Goal: Task Accomplishment & Management: Manage account settings

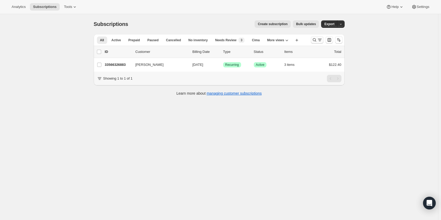
click at [320, 40] on icon "Search and filter results" at bounding box center [319, 39] width 5 height 5
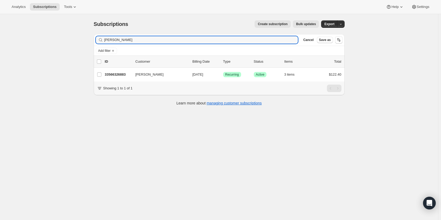
drag, startPoint x: 159, startPoint y: 39, endPoint x: 84, endPoint y: 41, distance: 75.4
click at [84, 41] on div "Subscriptions. This page is ready Subscriptions Create subscription Bulk update…" at bounding box center [219, 124] width 439 height 220
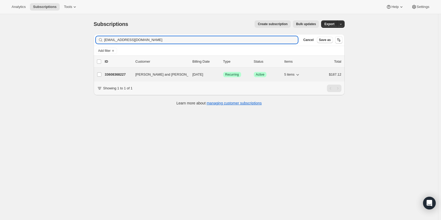
type input "poscar35@yahoo.com"
click at [121, 74] on p "33608368227" at bounding box center [118, 74] width 26 height 5
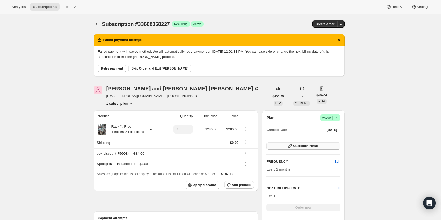
click at [307, 142] on button "Customer Portal" at bounding box center [304, 145] width 74 height 7
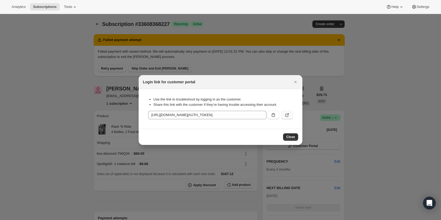
click at [287, 116] on icon ":r31:" at bounding box center [287, 114] width 5 height 5
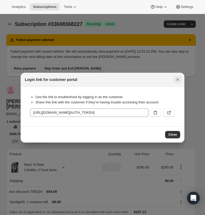
click at [177, 80] on icon "Close" at bounding box center [177, 79] width 5 height 5
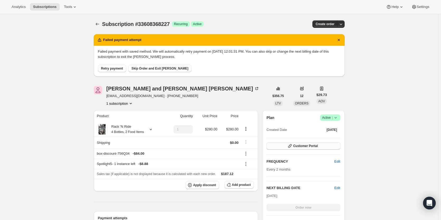
click at [324, 144] on button "Customer Portal" at bounding box center [304, 145] width 74 height 7
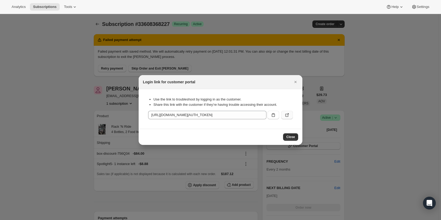
click at [287, 115] on icon ":r31:" at bounding box center [287, 114] width 5 height 5
click at [298, 79] on icon "Close" at bounding box center [295, 81] width 5 height 5
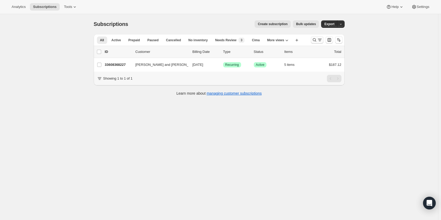
click at [319, 40] on icon "Search and filter results" at bounding box center [319, 39] width 5 height 5
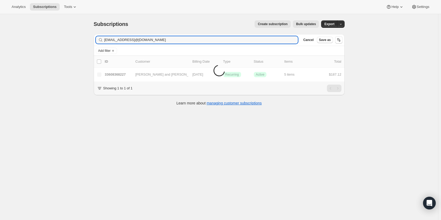
drag, startPoint x: 144, startPoint y: 45, endPoint x: 56, endPoint y: 47, distance: 88.0
click at [56, 47] on div "Subscriptions. This page is ready Subscriptions Create subscription Bulk update…" at bounding box center [219, 124] width 439 height 220
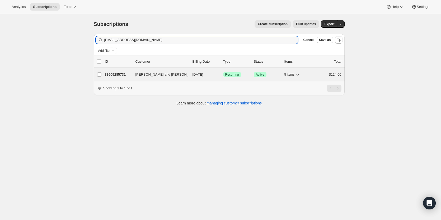
type input "gronayne@sthelenaunified.org"
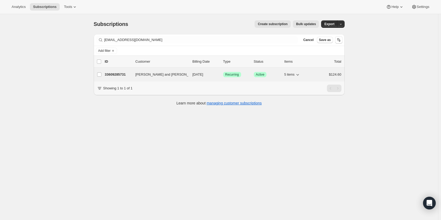
click at [123, 75] on p "33609285731" at bounding box center [118, 74] width 26 height 5
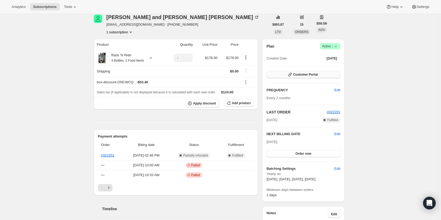
scroll to position [53, 0]
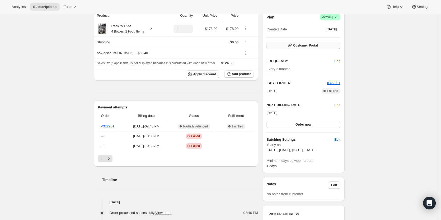
click at [300, 44] on span "Customer Portal" at bounding box center [305, 45] width 25 height 4
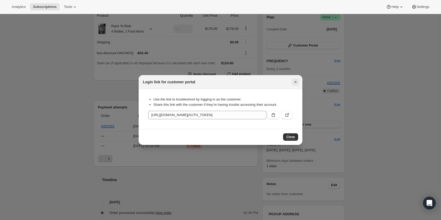
click at [296, 81] on icon "Close" at bounding box center [295, 81] width 5 height 5
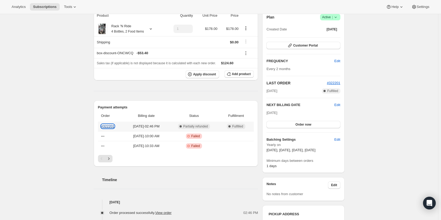
click at [110, 125] on link "#322201" at bounding box center [107, 126] width 13 height 4
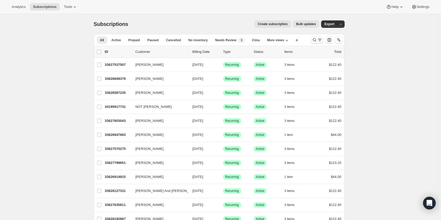
click at [323, 40] on icon "Search and filter results" at bounding box center [319, 39] width 5 height 5
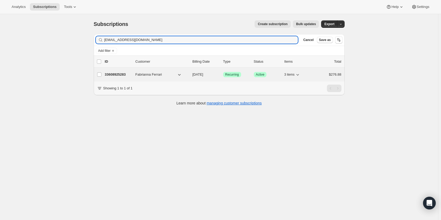
type input "[EMAIL_ADDRESS][DOMAIN_NAME]"
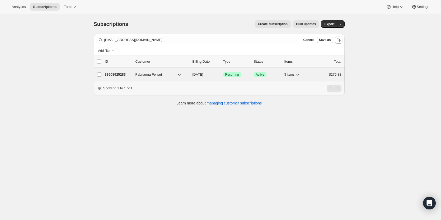
click at [119, 74] on p "33608925283" at bounding box center [118, 74] width 26 height 5
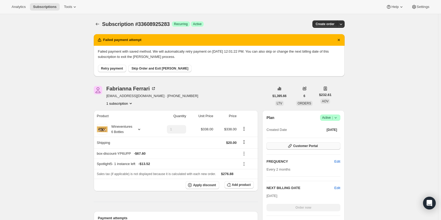
click at [318, 145] on span "Customer Portal" at bounding box center [305, 146] width 25 height 4
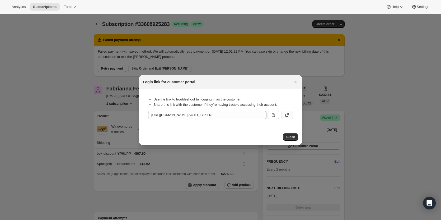
click at [289, 115] on icon ":rc7:" at bounding box center [287, 114] width 5 height 5
click at [298, 80] on icon "Close" at bounding box center [295, 81] width 5 height 5
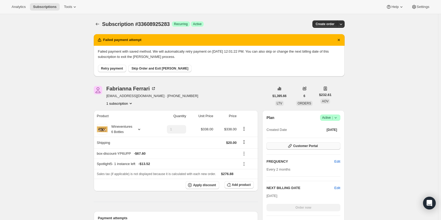
click at [311, 144] on button "Customer Portal" at bounding box center [304, 145] width 74 height 7
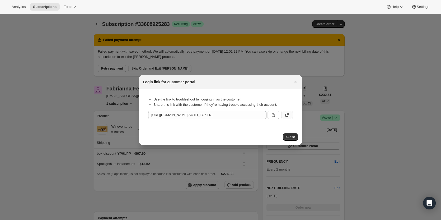
click at [289, 116] on icon ":rc7:" at bounding box center [287, 114] width 5 height 5
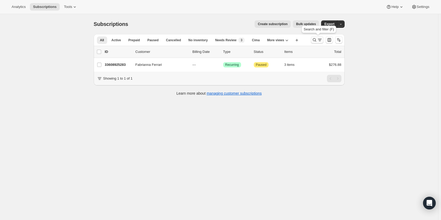
click at [321, 42] on icon "Search and filter results" at bounding box center [319, 39] width 5 height 5
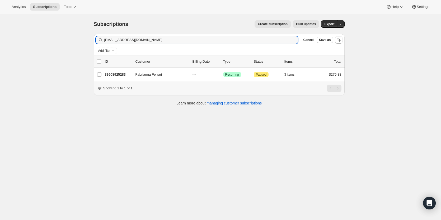
drag, startPoint x: 157, startPoint y: 43, endPoint x: 65, endPoint y: 39, distance: 91.5
click at [65, 39] on div "Subscriptions. This page is ready Subscriptions Create subscription Bulk update…" at bounding box center [219, 124] width 439 height 220
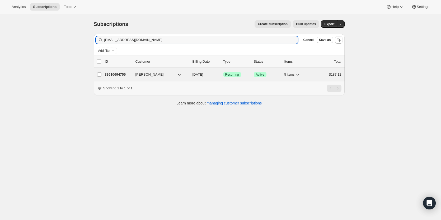
type input "[EMAIL_ADDRESS][DOMAIN_NAME]"
click at [114, 75] on p "33610694755" at bounding box center [118, 74] width 26 height 5
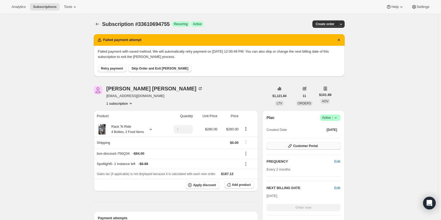
click at [303, 145] on span "Customer Portal" at bounding box center [305, 146] width 25 height 4
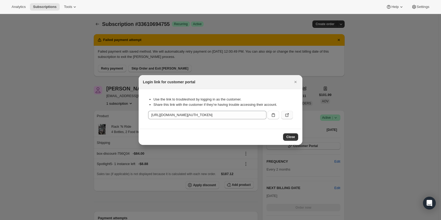
click at [288, 114] on icon ":rhq:" at bounding box center [287, 114] width 5 height 5
click at [295, 82] on icon "Close" at bounding box center [296, 82] width 2 height 2
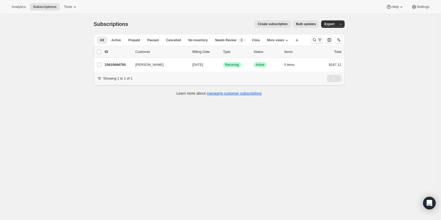
click at [322, 40] on icon "Search and filter results" at bounding box center [319, 39] width 5 height 5
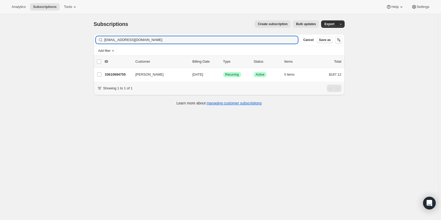
drag, startPoint x: 160, startPoint y: 40, endPoint x: 35, endPoint y: 40, distance: 124.5
click at [37, 39] on div "Subscriptions. This page is ready Subscriptions Create subscription Bulk update…" at bounding box center [219, 124] width 439 height 220
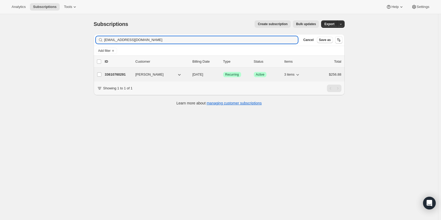
type input "[EMAIL_ADDRESS][DOMAIN_NAME]"
click at [116, 75] on p "33610760291" at bounding box center [118, 74] width 26 height 5
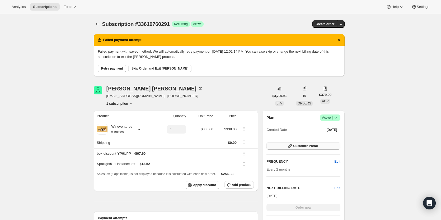
click at [315, 145] on span "Customer Portal" at bounding box center [305, 146] width 25 height 4
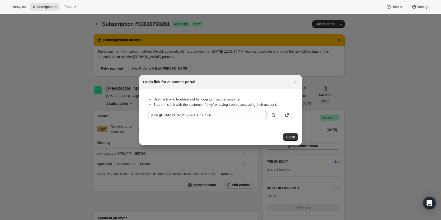
click at [286, 112] on button ":rn3:" at bounding box center [288, 115] width 12 height 8
drag, startPoint x: 295, startPoint y: 81, endPoint x: 290, endPoint y: 82, distance: 5.4
click at [296, 81] on icon "Close" at bounding box center [295, 81] width 5 height 5
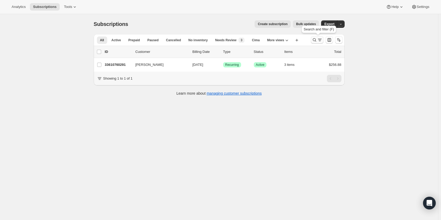
click at [318, 42] on div "Search and filter results" at bounding box center [317, 39] width 11 height 5
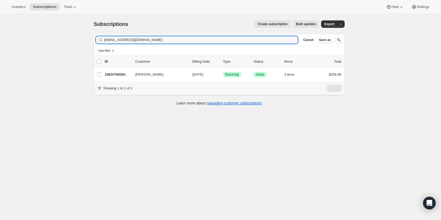
drag, startPoint x: 156, startPoint y: 38, endPoint x: 73, endPoint y: 37, distance: 83.3
click at [73, 37] on div "Subscriptions. This page is ready Subscriptions Create subscription Bulk update…" at bounding box center [219, 124] width 439 height 220
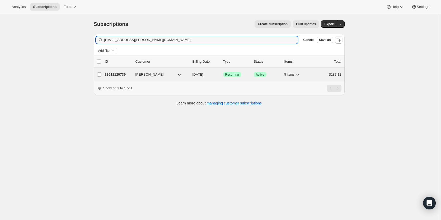
type input "[EMAIL_ADDRESS][PERSON_NAME][DOMAIN_NAME]"
click at [116, 73] on p "33611120739" at bounding box center [118, 74] width 26 height 5
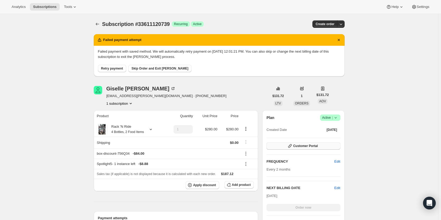
click at [301, 146] on span "Customer Portal" at bounding box center [305, 146] width 25 height 4
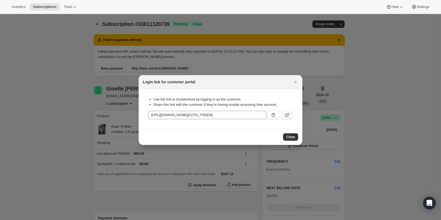
click at [288, 114] on icon ":rs1:" at bounding box center [287, 114] width 5 height 5
click at [297, 81] on icon "Close" at bounding box center [296, 82] width 2 height 2
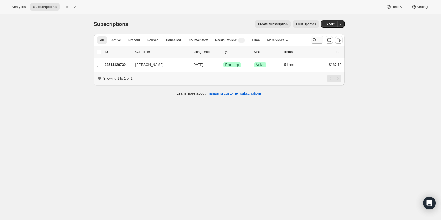
click at [317, 42] on icon "Search and filter results" at bounding box center [314, 39] width 5 height 5
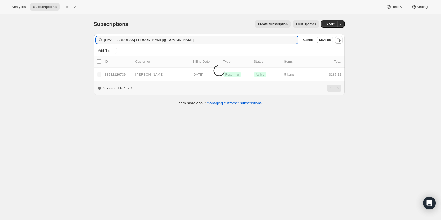
drag, startPoint x: 199, startPoint y: 40, endPoint x: -29, endPoint y: 57, distance: 228.7
click at [0, 57] on html "Analytics Subscriptions Tools Help Settings Skip to content Subscriptions. This…" at bounding box center [220, 110] width 441 height 220
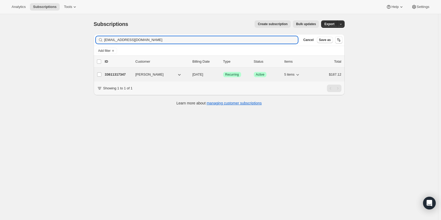
type input "[EMAIL_ADDRESS][DOMAIN_NAME]"
click at [126, 75] on p "33611317347" at bounding box center [118, 74] width 26 height 5
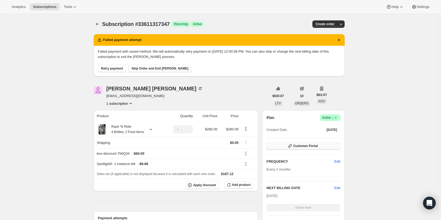
click at [319, 144] on button "Customer Portal" at bounding box center [304, 145] width 74 height 7
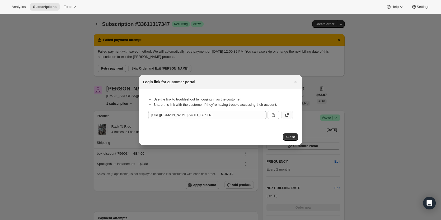
click at [289, 116] on icon ":r11o:" at bounding box center [287, 114] width 5 height 5
click at [298, 82] on icon "Close" at bounding box center [295, 81] width 5 height 5
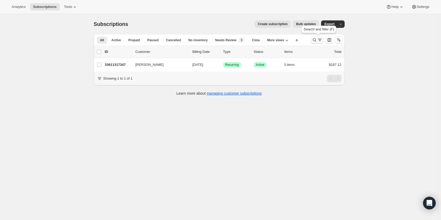
click at [320, 40] on icon "Search and filter results" at bounding box center [319, 39] width 5 height 5
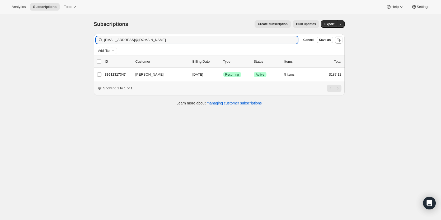
drag, startPoint x: 155, startPoint y: 38, endPoint x: 48, endPoint y: 37, distance: 106.8
click at [48, 37] on div "Subscriptions. This page is ready Subscriptions Create subscription Bulk update…" at bounding box center [219, 124] width 439 height 220
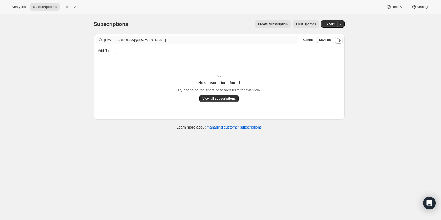
drag, startPoint x: 191, startPoint y: 45, endPoint x: 187, endPoint y: 40, distance: 6.4
click at [187, 40] on div "Filter subscribers [EMAIL_ADDRESS]@[DOMAIN_NAME] Clear Cancel Save as" at bounding box center [219, 40] width 251 height 12
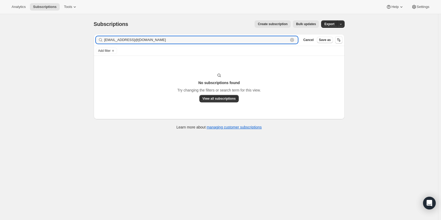
drag, startPoint x: 185, startPoint y: 39, endPoint x: 78, endPoint y: 39, distance: 107.3
click at [78, 39] on div "Subscriptions. This page is ready Subscriptions Create subscription Bulk update…" at bounding box center [219, 124] width 439 height 220
paste input "text"
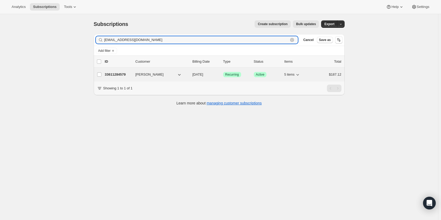
type input "[EMAIL_ADDRESS][DOMAIN_NAME]"
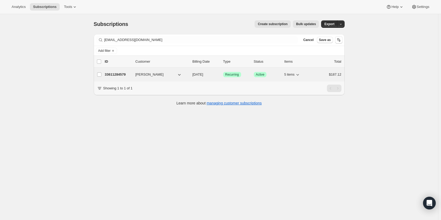
click at [121, 74] on p "33611284579" at bounding box center [118, 74] width 26 height 5
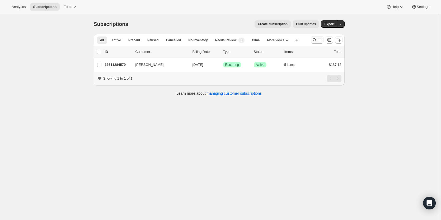
click at [321, 38] on icon "Search and filter results" at bounding box center [319, 39] width 5 height 5
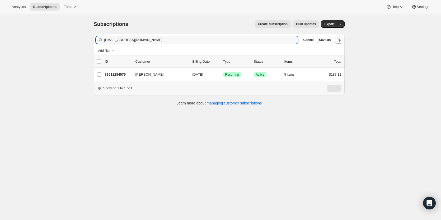
drag, startPoint x: 106, startPoint y: 40, endPoint x: 50, endPoint y: 39, distance: 55.5
click at [50, 39] on div "Subscriptions. This page is ready Subscriptions Create subscription Bulk update…" at bounding box center [219, 124] width 439 height 220
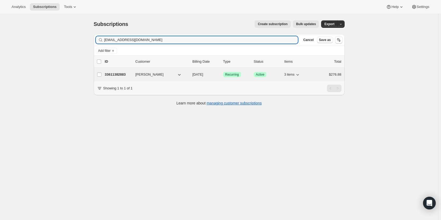
type input "[EMAIL_ADDRESS][DOMAIN_NAME]"
click at [110, 75] on p "33611382883" at bounding box center [118, 74] width 26 height 5
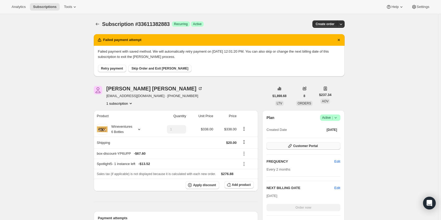
click at [306, 144] on span "Customer Portal" at bounding box center [305, 146] width 25 height 4
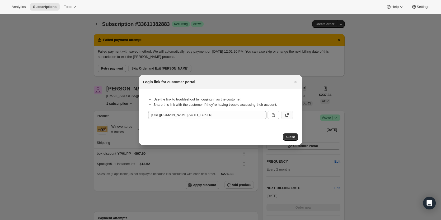
click at [288, 116] on icon ":r1co:" at bounding box center [287, 114] width 5 height 5
click at [297, 81] on icon "Close" at bounding box center [295, 81] width 5 height 5
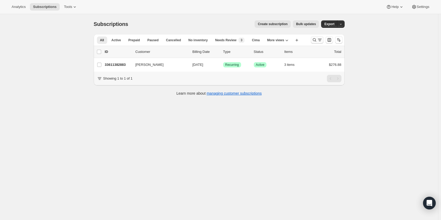
click at [312, 40] on div at bounding box center [327, 40] width 36 height 11
click at [321, 40] on icon "Search and filter results" at bounding box center [319, 39] width 5 height 5
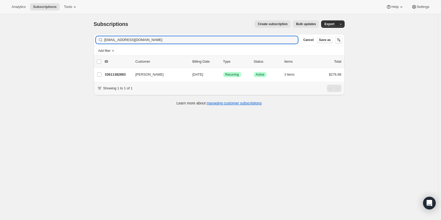
drag, startPoint x: 147, startPoint y: 39, endPoint x: 76, endPoint y: 32, distance: 70.7
click at [76, 32] on div "Subscriptions. This page is ready Subscriptions Create subscription Bulk update…" at bounding box center [219, 124] width 439 height 220
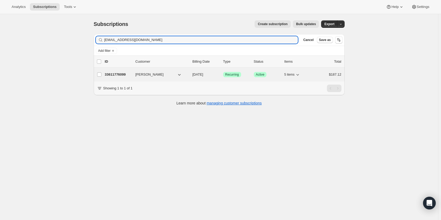
type input "[EMAIL_ADDRESS][DOMAIN_NAME]"
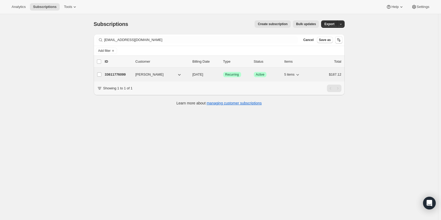
click at [121, 74] on p "33611776099" at bounding box center [118, 74] width 26 height 5
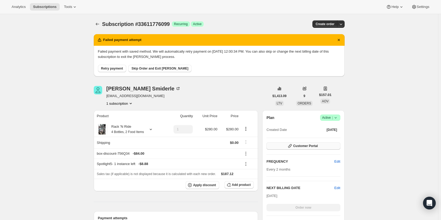
click at [312, 146] on span "Customer Portal" at bounding box center [305, 146] width 25 height 4
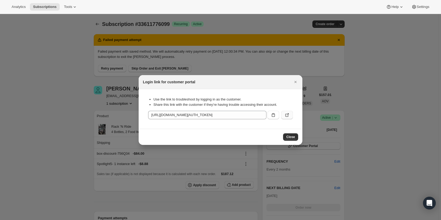
click at [289, 113] on icon ":r1hq:" at bounding box center [287, 114] width 5 height 5
click at [299, 84] on button "Close" at bounding box center [295, 81] width 7 height 7
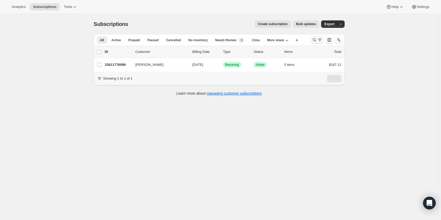
click at [321, 41] on icon "Search and filter results" at bounding box center [319, 39] width 5 height 5
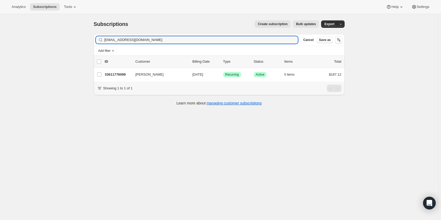
drag, startPoint x: 93, startPoint y: 38, endPoint x: 22, endPoint y: 37, distance: 70.6
click at [22, 37] on div "Subscriptions. This page is ready Subscriptions Create subscription Bulk update…" at bounding box center [219, 124] width 439 height 220
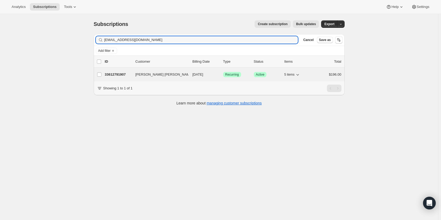
type input "[EMAIL_ADDRESS][DOMAIN_NAME]"
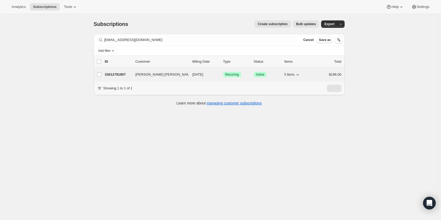
click at [119, 76] on p "33612791907" at bounding box center [118, 74] width 26 height 5
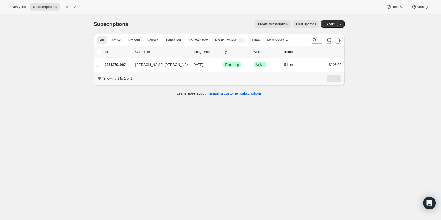
click at [312, 41] on button "Search and filter results" at bounding box center [317, 39] width 13 height 7
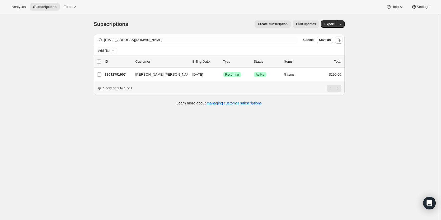
drag, startPoint x: 161, startPoint y: 43, endPoint x: 86, endPoint y: 37, distance: 75.8
click at [86, 36] on div "Subscriptions. This page is ready Subscriptions Create subscription Bulk update…" at bounding box center [219, 124] width 439 height 220
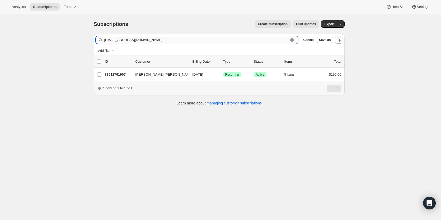
click at [133, 41] on input "[EMAIL_ADDRESS][DOMAIN_NAME]" at bounding box center [196, 39] width 185 height 7
paste input "dkrkljus"
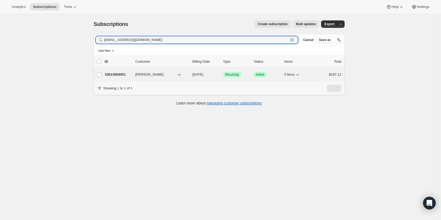
type input "[EMAIL_ADDRESS][DOMAIN_NAME]"
click at [118, 75] on p "33613054051" at bounding box center [118, 74] width 26 height 5
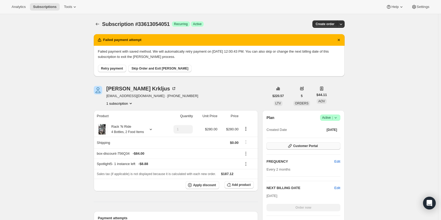
click at [302, 144] on button "Customer Portal" at bounding box center [304, 145] width 74 height 7
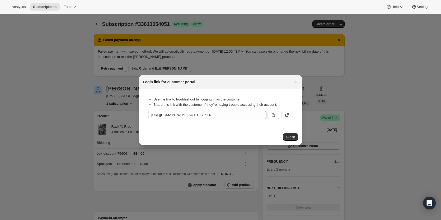
click at [286, 114] on icon ":r1rt:" at bounding box center [287, 115] width 3 height 3
click at [295, 81] on icon "Close" at bounding box center [295, 81] width 5 height 5
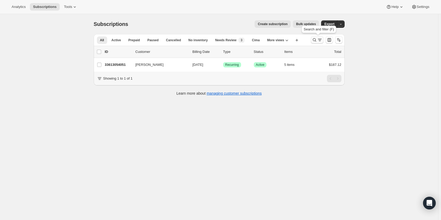
click at [317, 41] on icon "Search and filter results" at bounding box center [314, 39] width 5 height 5
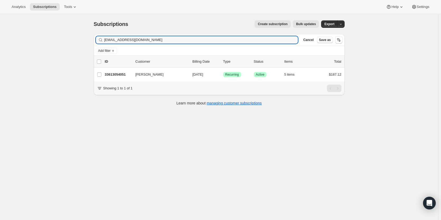
drag, startPoint x: 149, startPoint y: 42, endPoint x: 79, endPoint y: 45, distance: 70.7
click at [79, 45] on div "Subscriptions. This page is ready Subscriptions Create subscription Bulk update…" at bounding box center [219, 124] width 439 height 220
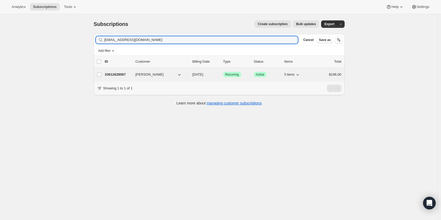
type input "[EMAIL_ADDRESS][DOMAIN_NAME]"
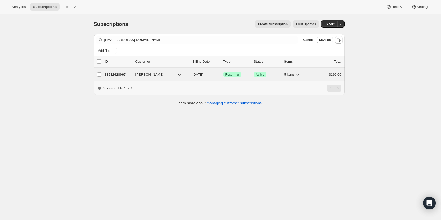
click at [116, 74] on p "33612628067" at bounding box center [118, 74] width 26 height 5
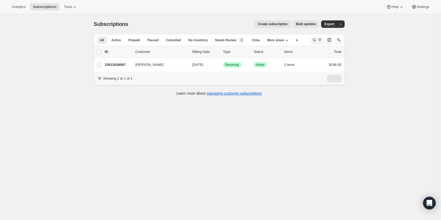
click at [319, 39] on icon "Search and filter results" at bounding box center [319, 39] width 5 height 5
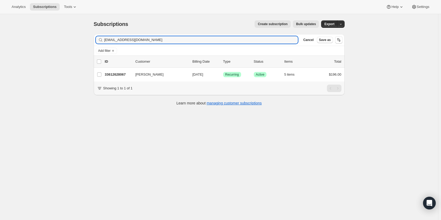
drag, startPoint x: 89, startPoint y: 44, endPoint x: 80, endPoint y: 45, distance: 9.0
click at [80, 44] on div "Subscriptions. This page is ready Subscriptions Create subscription Bulk update…" at bounding box center [219, 124] width 439 height 220
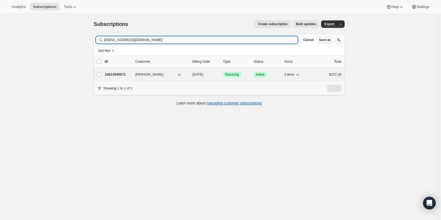
type input "[EMAIL_ADDRESS][DOMAIN_NAME]"
click at [116, 76] on p "33613545571" at bounding box center [118, 74] width 26 height 5
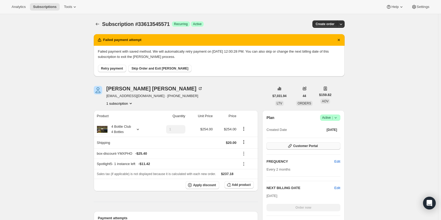
click at [300, 147] on span "Customer Portal" at bounding box center [305, 146] width 25 height 4
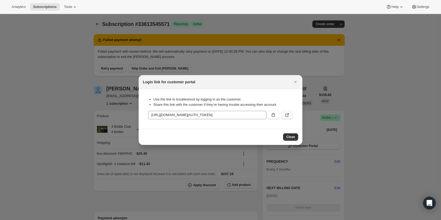
click at [285, 116] on icon ":r25n:" at bounding box center [287, 114] width 5 height 5
click at [295, 85] on button "Close" at bounding box center [295, 81] width 7 height 7
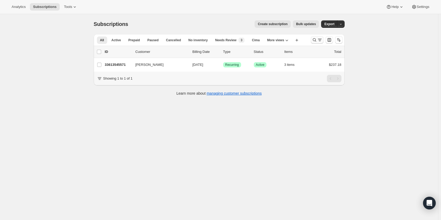
click at [320, 41] on icon "Search and filter results" at bounding box center [319, 39] width 5 height 5
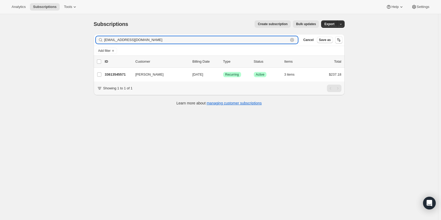
drag, startPoint x: 120, startPoint y: 36, endPoint x: 22, endPoint y: 33, distance: 98.1
click at [22, 33] on div "Subscriptions. This page is ready Subscriptions Create subscription Bulk update…" at bounding box center [219, 124] width 439 height 220
paste input "lhafel"
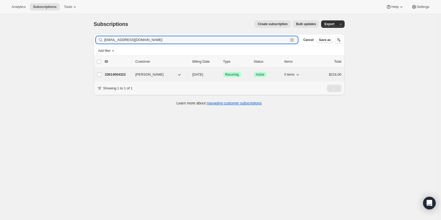
type input "[EMAIL_ADDRESS][DOMAIN_NAME]"
click at [118, 72] on div "33614004323 [PERSON_NAME] [DATE] Success Recurring Success Active 5 items $216.…" at bounding box center [223, 74] width 237 height 7
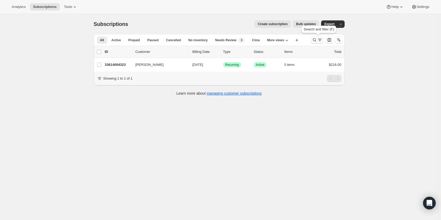
click at [316, 39] on icon "Search and filter results" at bounding box center [314, 39] width 5 height 5
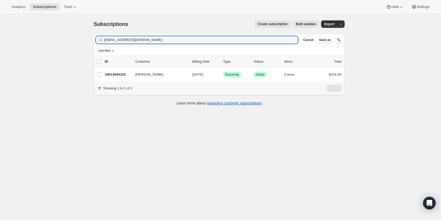
drag, startPoint x: 172, startPoint y: 37, endPoint x: 16, endPoint y: 49, distance: 156.4
click at [16, 49] on div "Subscriptions. This page is ready Subscriptions Create subscription Bulk update…" at bounding box center [219, 124] width 439 height 220
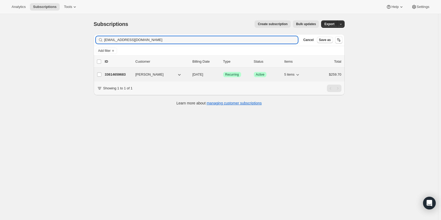
type input "[EMAIL_ADDRESS][DOMAIN_NAME]"
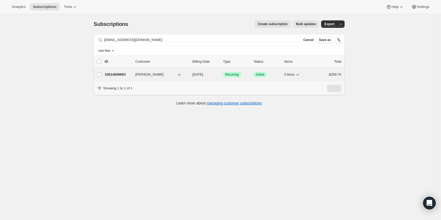
click at [120, 75] on p "33614659683" at bounding box center [118, 74] width 26 height 5
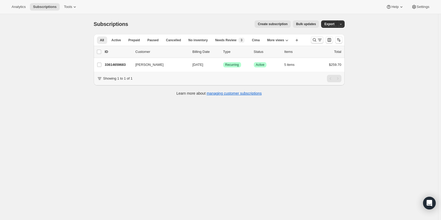
click at [323, 40] on icon "Search and filter results" at bounding box center [319, 39] width 5 height 5
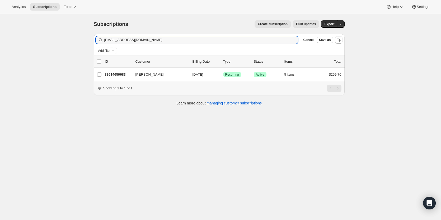
drag, startPoint x: 94, startPoint y: 36, endPoint x: 90, endPoint y: 36, distance: 4.0
click at [90, 36] on div "Subscriptions. This page is ready Subscriptions Create subscription Bulk update…" at bounding box center [219, 62] width 264 height 97
click at [163, 40] on input "[EMAIL_ADDRESS][DOMAIN_NAME]" at bounding box center [196, 39] width 185 height 7
click at [162, 40] on input "[EMAIL_ADDRESS][DOMAIN_NAME]" at bounding box center [196, 39] width 185 height 7
click at [162, 41] on input "[EMAIL_ADDRESS][DOMAIN_NAME]" at bounding box center [196, 39] width 185 height 7
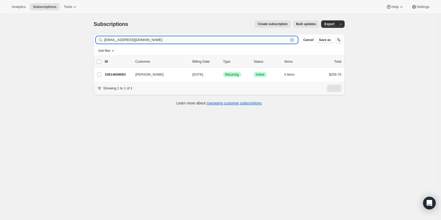
click at [162, 42] on input "[EMAIL_ADDRESS][DOMAIN_NAME]" at bounding box center [196, 39] width 185 height 7
paste input "[PERSON_NAME].[PERSON_NAME]@solvenergy"
type input "[PERSON_NAME][EMAIL_ADDRESS][PERSON_NAME][DOMAIN_NAME]"
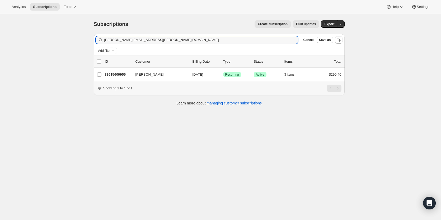
click at [116, 75] on p "33615609955" at bounding box center [118, 74] width 26 height 5
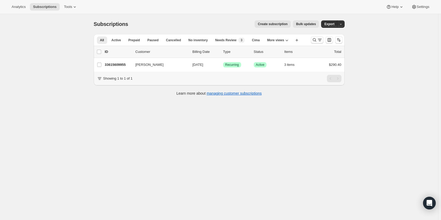
click at [321, 41] on icon "Search and filter results" at bounding box center [319, 39] width 5 height 5
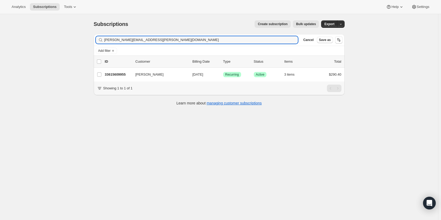
drag, startPoint x: 134, startPoint y: 39, endPoint x: 55, endPoint y: 35, distance: 79.1
click at [55, 35] on div "Subscriptions. This page is ready Subscriptions Create subscription Bulk update…" at bounding box center [219, 124] width 439 height 220
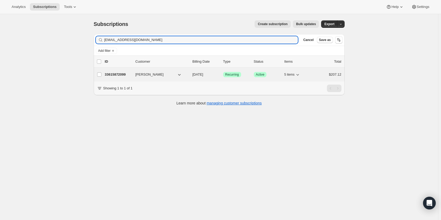
type input "[EMAIL_ADDRESS][DOMAIN_NAME]"
click at [117, 75] on p "33615872099" at bounding box center [118, 74] width 26 height 5
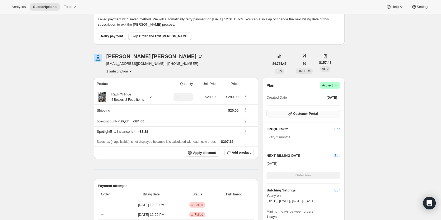
scroll to position [26, 0]
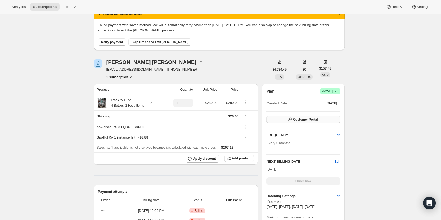
click at [310, 120] on span "Customer Portal" at bounding box center [305, 119] width 25 height 4
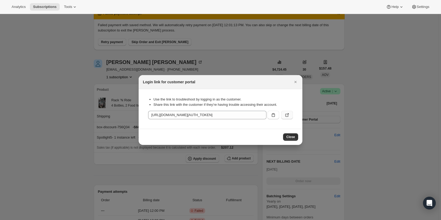
click at [291, 113] on button ":r2pc:" at bounding box center [288, 115] width 12 height 8
click at [297, 83] on icon "Close" at bounding box center [295, 81] width 5 height 5
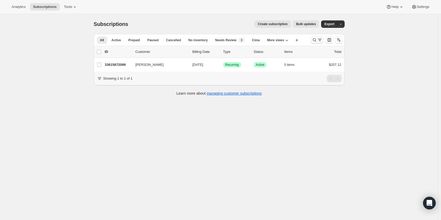
click at [319, 38] on icon "Search and filter results" at bounding box center [319, 39] width 5 height 5
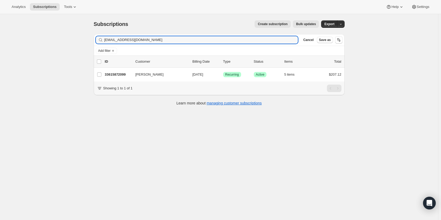
drag, startPoint x: 163, startPoint y: 39, endPoint x: 52, endPoint y: 43, distance: 111.1
click at [52, 43] on div "Subscriptions. This page is ready Subscriptions Create subscription Bulk update…" at bounding box center [219, 124] width 439 height 220
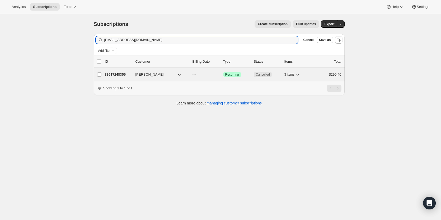
type input "[EMAIL_ADDRESS][DOMAIN_NAME]"
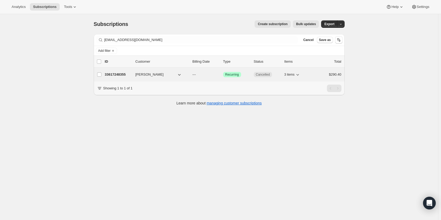
click at [117, 75] on p "33617248355" at bounding box center [118, 74] width 26 height 5
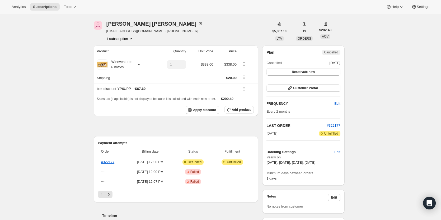
scroll to position [26, 0]
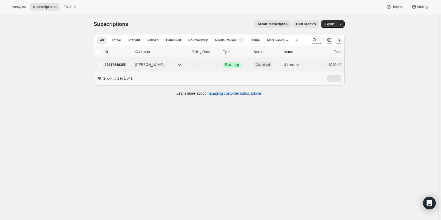
click at [120, 65] on p "33617248355" at bounding box center [118, 64] width 26 height 5
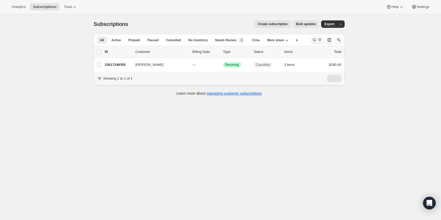
click at [319, 41] on icon "Search and filter results" at bounding box center [319, 39] width 5 height 5
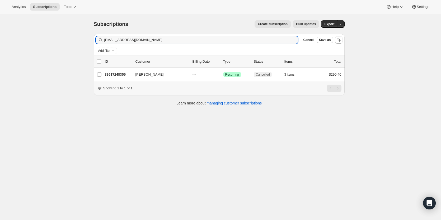
drag, startPoint x: 142, startPoint y: 38, endPoint x: 90, endPoint y: 36, distance: 52.1
click at [90, 36] on div "Subscriptions. This page is ready Subscriptions Create subscription Bulk update…" at bounding box center [219, 62] width 264 height 97
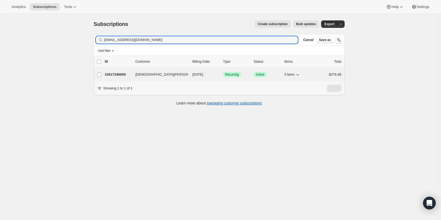
type input "[EMAIL_ADDRESS][DOMAIN_NAME]"
click at [120, 74] on p "33617346659" at bounding box center [118, 74] width 26 height 5
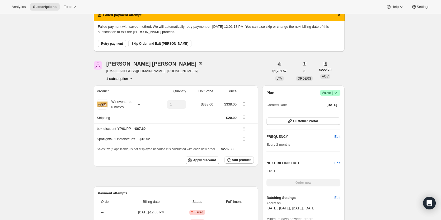
scroll to position [79, 0]
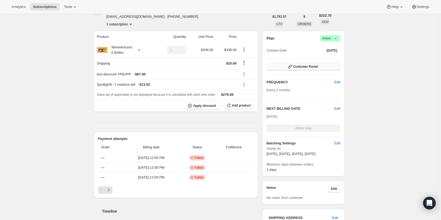
click at [309, 70] on button "Customer Portal" at bounding box center [304, 66] width 74 height 7
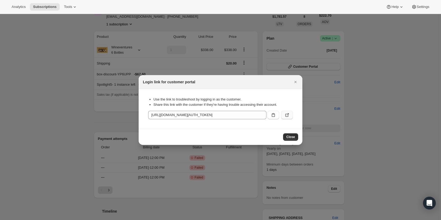
click at [285, 114] on icon ":r36r:" at bounding box center [287, 114] width 5 height 5
click at [296, 81] on icon "Close" at bounding box center [295, 81] width 5 height 5
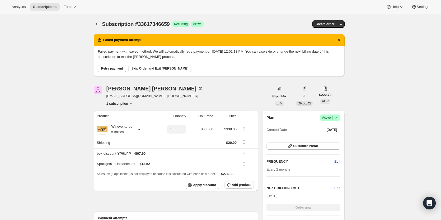
scroll to position [79, 0]
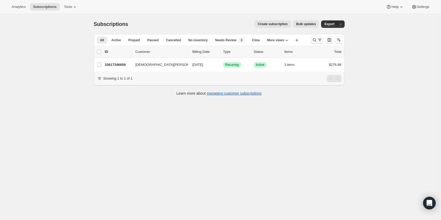
click at [315, 42] on icon "Search and filter results" at bounding box center [314, 39] width 5 height 5
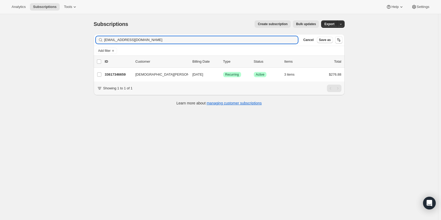
drag, startPoint x: 170, startPoint y: 40, endPoint x: 97, endPoint y: 43, distance: 73.5
click at [97, 43] on div "[EMAIL_ADDRESS][DOMAIN_NAME] Clear" at bounding box center [197, 39] width 202 height 7
type input "[EMAIL_ADDRESS][DOMAIN_NAME]"
click at [116, 75] on p "33617903715" at bounding box center [118, 74] width 26 height 5
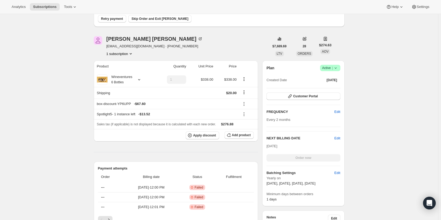
scroll to position [26, 0]
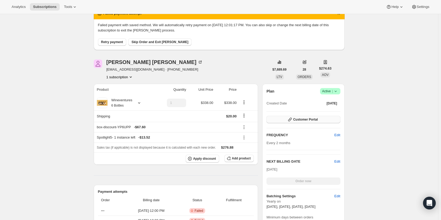
click at [316, 121] on span "Customer Portal" at bounding box center [305, 119] width 25 height 4
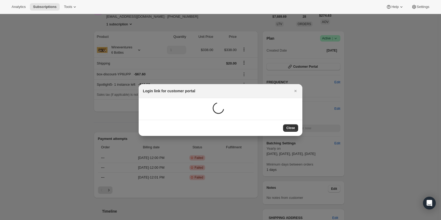
scroll to position [0, 0]
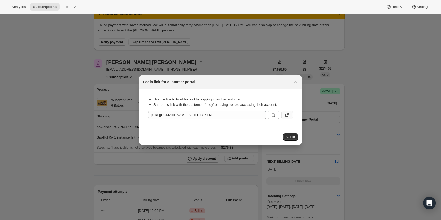
click at [284, 112] on button ":r3bv:" at bounding box center [288, 115] width 12 height 8
drag, startPoint x: 296, startPoint y: 81, endPoint x: 30, endPoint y: 122, distance: 269.7
click at [296, 81] on icon "Close" at bounding box center [295, 81] width 5 height 5
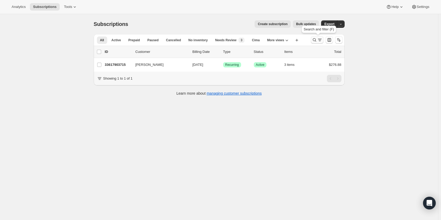
click at [322, 40] on icon "Search and filter results" at bounding box center [319, 39] width 5 height 5
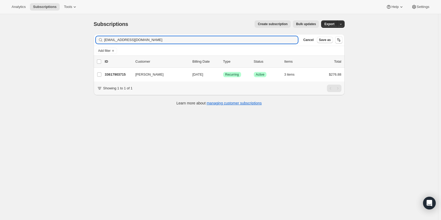
drag, startPoint x: 172, startPoint y: 39, endPoint x: 71, endPoint y: 57, distance: 102.9
click at [71, 50] on div "Subscriptions. This page is ready Subscriptions Create subscription Bulk update…" at bounding box center [219, 124] width 439 height 220
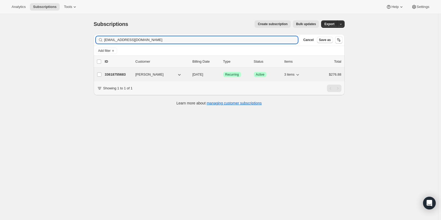
type input "[EMAIL_ADDRESS][DOMAIN_NAME]"
click at [112, 76] on p "33618755683" at bounding box center [118, 74] width 26 height 5
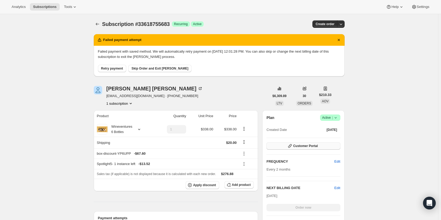
click at [328, 145] on button "Customer Portal" at bounding box center [304, 145] width 74 height 7
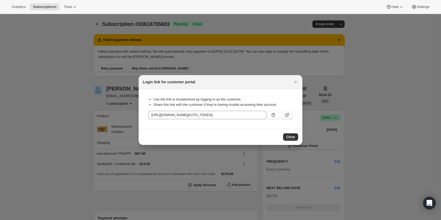
click at [286, 115] on icon ":r3h8:" at bounding box center [287, 115] width 3 height 3
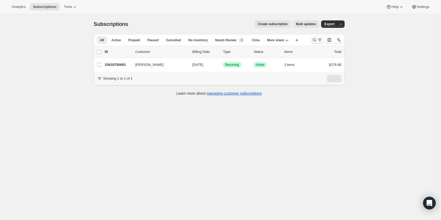
click at [320, 42] on icon "Search and filter results" at bounding box center [319, 39] width 5 height 5
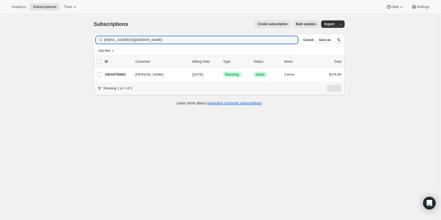
drag, startPoint x: 159, startPoint y: 41, endPoint x: 89, endPoint y: 41, distance: 69.8
click at [89, 41] on div "Subscriptions. This page is ready Subscriptions Create subscription Bulk update…" at bounding box center [219, 62] width 264 height 97
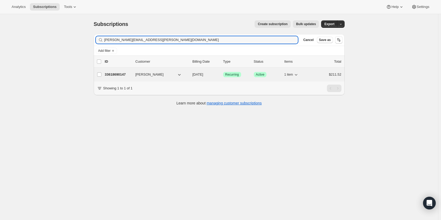
type input "[PERSON_NAME][EMAIL_ADDRESS][PERSON_NAME][DOMAIN_NAME]"
click at [116, 76] on p "33618690147" at bounding box center [118, 74] width 26 height 5
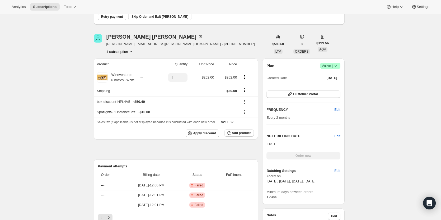
scroll to position [26, 0]
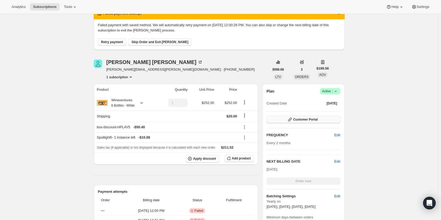
click at [312, 119] on span "Customer Portal" at bounding box center [305, 119] width 25 height 4
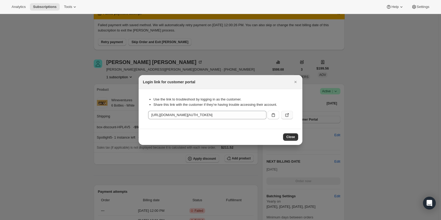
click at [286, 115] on icon ":r3mp:" at bounding box center [287, 115] width 3 height 3
click at [295, 82] on icon "Close" at bounding box center [295, 81] width 5 height 5
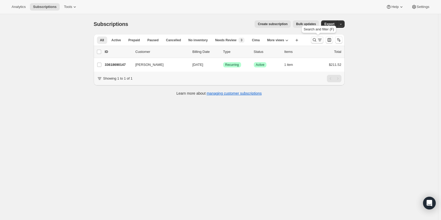
click at [316, 41] on icon "Search and filter results" at bounding box center [314, 39] width 5 height 5
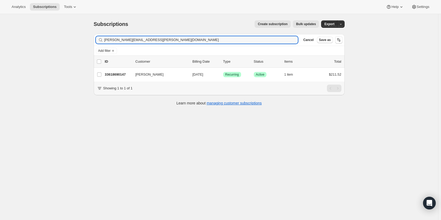
drag, startPoint x: 108, startPoint y: 40, endPoint x: 98, endPoint y: 40, distance: 10.0
click at [100, 40] on div "[PERSON_NAME][EMAIL_ADDRESS][PERSON_NAME][DOMAIN_NAME] Clear" at bounding box center [197, 39] width 202 height 7
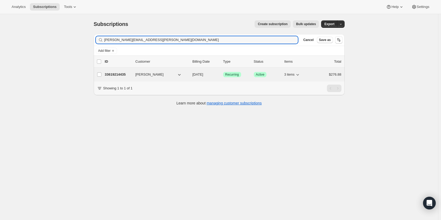
type input "[PERSON_NAME][EMAIL_ADDRESS][PERSON_NAME][DOMAIN_NAME]"
click at [118, 76] on p "33619214435" at bounding box center [118, 74] width 26 height 5
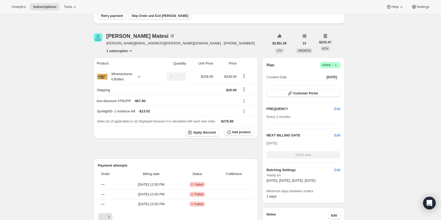
scroll to position [53, 0]
click at [319, 92] on button "Customer Portal" at bounding box center [304, 92] width 74 height 7
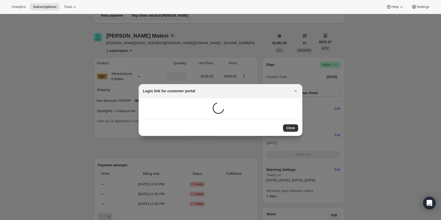
scroll to position [0, 0]
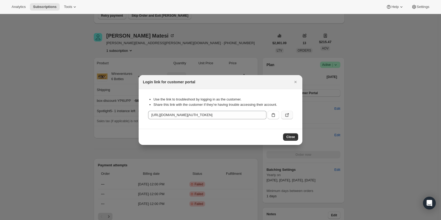
click at [288, 114] on icon ":r3s2:" at bounding box center [287, 114] width 5 height 5
click at [297, 79] on button "Close" at bounding box center [295, 81] width 7 height 7
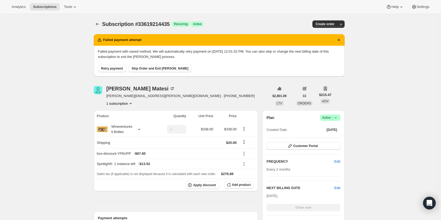
scroll to position [53, 0]
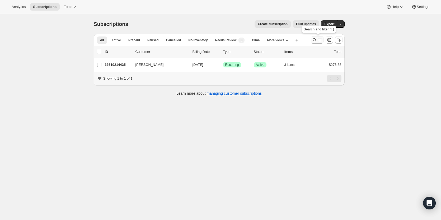
click at [318, 43] on button "Search and filter results" at bounding box center [317, 39] width 13 height 7
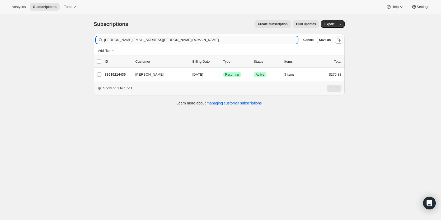
drag, startPoint x: 119, startPoint y: 39, endPoint x: 111, endPoint y: 38, distance: 7.5
click at [112, 38] on input "[PERSON_NAME][EMAIL_ADDRESS][PERSON_NAME][DOMAIN_NAME]" at bounding box center [201, 39] width 194 height 7
click at [166, 38] on input "[EMAIL_ADDRESS][PERSON_NAME][DOMAIN_NAME]" at bounding box center [201, 39] width 194 height 7
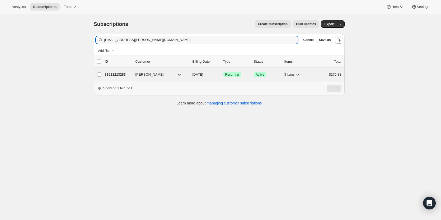
type input "[EMAIL_ADDRESS][PERSON_NAME][DOMAIN_NAME]"
click at [120, 75] on p "33621213283" at bounding box center [118, 74] width 26 height 5
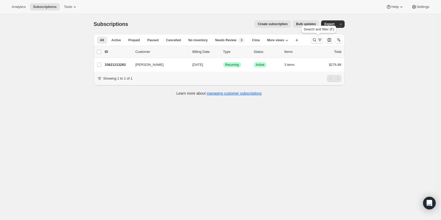
click at [319, 39] on icon "Search and filter results" at bounding box center [319, 39] width 5 height 5
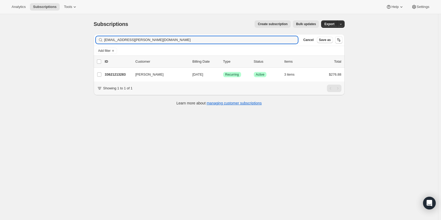
drag, startPoint x: 166, startPoint y: 42, endPoint x: 19, endPoint y: 49, distance: 147.7
click at [19, 49] on div "Subscriptions. This page is ready Subscriptions Create subscription Bulk update…" at bounding box center [219, 124] width 439 height 220
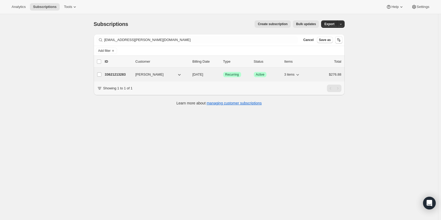
click at [134, 72] on div "33621213283 [PERSON_NAME] [DATE] Success Recurring Success Active 3 items $276.…" at bounding box center [223, 74] width 237 height 7
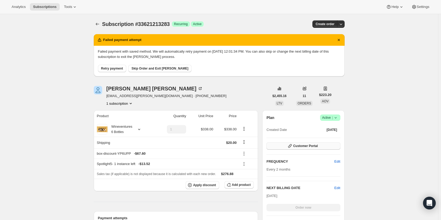
click at [316, 143] on button "Customer Portal" at bounding box center [304, 145] width 74 height 7
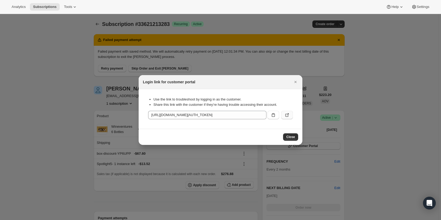
click at [286, 116] on icon ":r46d:" at bounding box center [287, 114] width 5 height 5
drag, startPoint x: 298, startPoint y: 81, endPoint x: 50, endPoint y: 92, distance: 247.4
click at [298, 81] on icon "Close" at bounding box center [295, 81] width 5 height 5
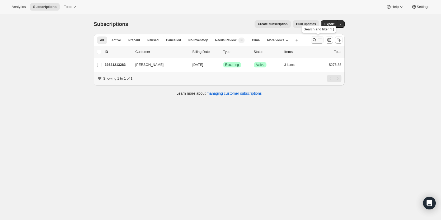
click at [321, 39] on icon "Search and filter results" at bounding box center [319, 39] width 5 height 5
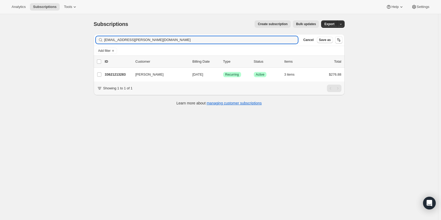
drag, startPoint x: 2, startPoint y: 46, endPoint x: -3, endPoint y: 47, distance: 5.3
click at [0, 47] on html "Analytics Subscriptions Tools Help Settings Skip to content Subscriptions. This…" at bounding box center [220, 110] width 441 height 220
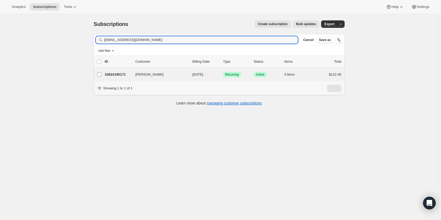
type input "[EMAIL_ADDRESS][DOMAIN_NAME]"
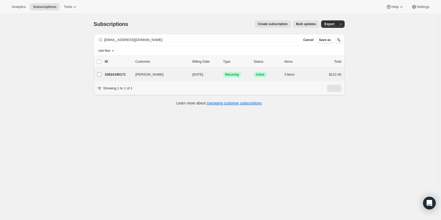
click at [101, 75] on input "[PERSON_NAME]" at bounding box center [99, 74] width 4 height 4
checkbox input "true"
click at [123, 73] on p "33624195171" at bounding box center [118, 74] width 26 height 5
checkbox input "false"
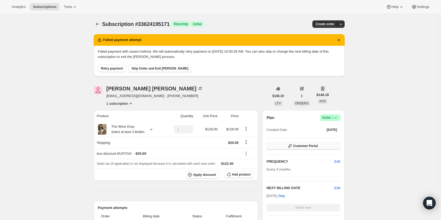
click at [302, 143] on button "Customer Portal" at bounding box center [304, 145] width 74 height 7
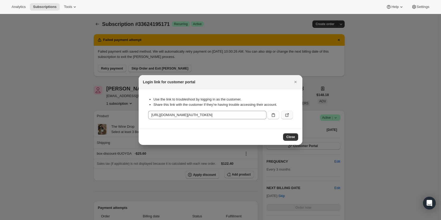
click at [287, 115] on icon ":r4bq:" at bounding box center [287, 114] width 5 height 5
click at [297, 81] on icon "Close" at bounding box center [295, 81] width 5 height 5
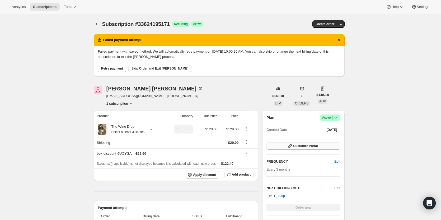
click at [318, 146] on span "Customer Portal" at bounding box center [305, 146] width 25 height 4
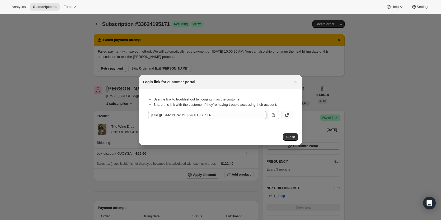
click at [284, 112] on button ":r4bq:" at bounding box center [288, 115] width 12 height 8
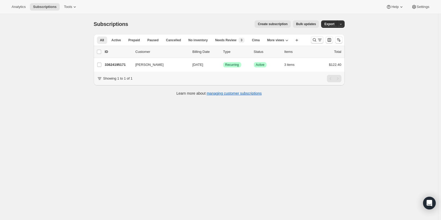
click at [321, 43] on button "Search and filter results" at bounding box center [317, 39] width 13 height 7
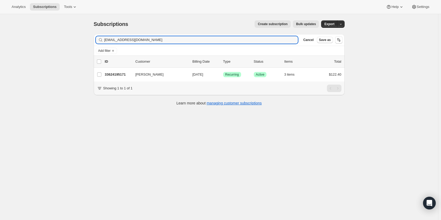
drag, startPoint x: 66, startPoint y: 40, endPoint x: 55, endPoint y: 40, distance: 10.6
click at [55, 39] on div "Subscriptions. This page is ready Subscriptions Create subscription Bulk update…" at bounding box center [219, 124] width 439 height 220
type input "[EMAIL_ADDRESS][DOMAIN_NAME]"
click at [115, 75] on p "33651425379" at bounding box center [118, 74] width 26 height 5
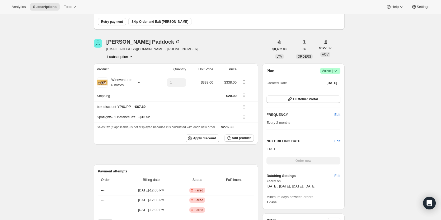
scroll to position [79, 0]
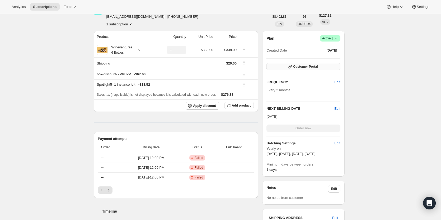
click at [301, 68] on span "Customer Portal" at bounding box center [305, 66] width 25 height 4
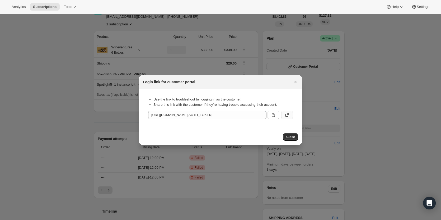
click at [289, 113] on icon ":r4gs:" at bounding box center [287, 114] width 5 height 5
click at [296, 81] on icon "Close" at bounding box center [295, 81] width 5 height 5
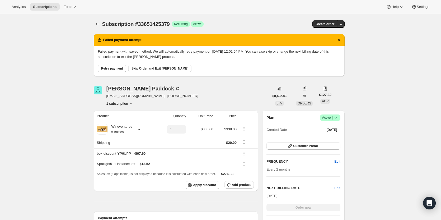
scroll to position [79, 0]
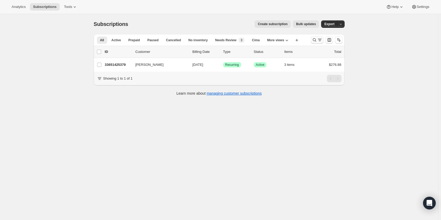
click at [321, 42] on icon "Search and filter results" at bounding box center [319, 39] width 5 height 5
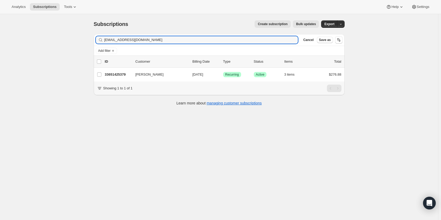
drag, startPoint x: 174, startPoint y: 38, endPoint x: 74, endPoint y: 38, distance: 99.7
click at [74, 38] on div "Subscriptions. This page is ready Subscriptions Create subscription Bulk update…" at bounding box center [219, 124] width 439 height 220
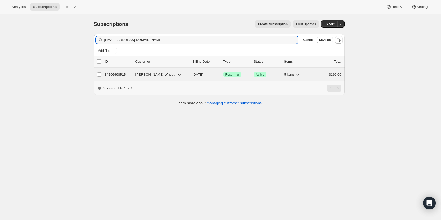
type input "[EMAIL_ADDRESS][DOMAIN_NAME]"
click at [119, 74] on p "34206908515" at bounding box center [118, 74] width 26 height 5
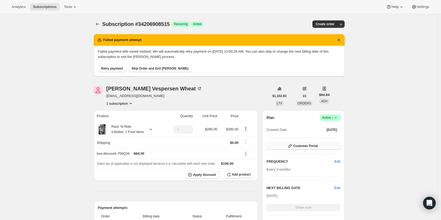
click at [315, 144] on button "Customer Portal" at bounding box center [304, 145] width 74 height 7
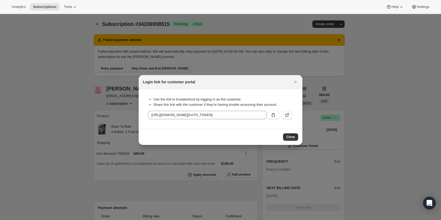
click at [285, 116] on icon ":r4m4:" at bounding box center [287, 114] width 5 height 5
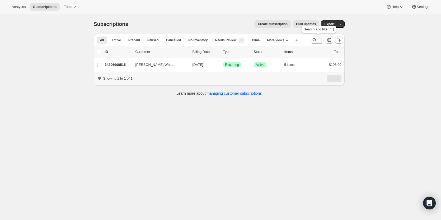
click at [316, 42] on icon "Search and filter results" at bounding box center [314, 39] width 5 height 5
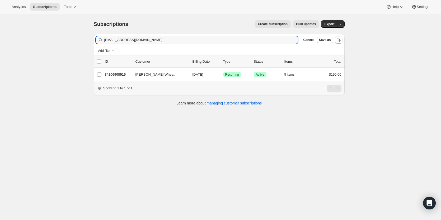
drag, startPoint x: 118, startPoint y: 40, endPoint x: 70, endPoint y: 42, distance: 47.9
click at [71, 42] on div "Subscriptions. This page is ready Subscriptions Create subscription Bulk update…" at bounding box center [219, 124] width 439 height 220
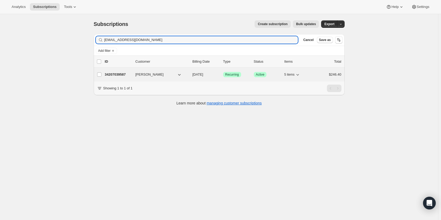
type input "[EMAIL_ADDRESS][DOMAIN_NAME]"
click at [119, 74] on p "34207039587" at bounding box center [118, 74] width 26 height 5
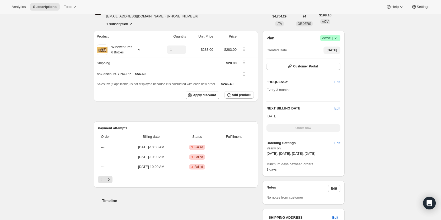
scroll to position [79, 0]
click at [314, 63] on button "Customer Portal" at bounding box center [304, 66] width 74 height 7
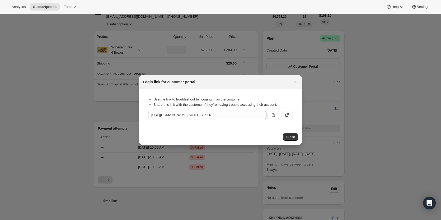
click at [283, 114] on button ":r4ra:" at bounding box center [288, 115] width 12 height 8
drag, startPoint x: 297, startPoint y: 84, endPoint x: 233, endPoint y: 80, distance: 64.1
click at [297, 84] on icon "Close" at bounding box center [295, 81] width 5 height 5
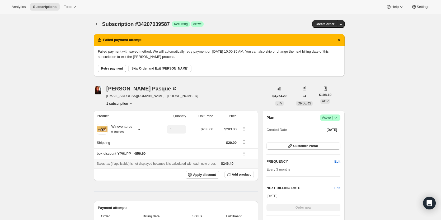
scroll to position [79, 0]
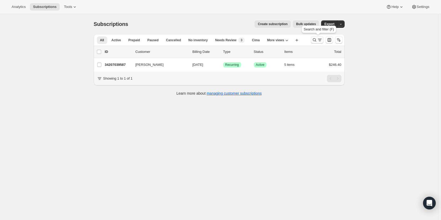
click at [315, 41] on icon "Search and filter results" at bounding box center [314, 39] width 5 height 5
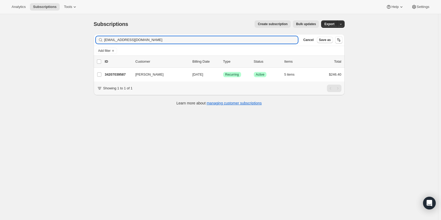
drag, startPoint x: 137, startPoint y: 36, endPoint x: 85, endPoint y: 36, distance: 51.8
click at [85, 36] on div "Subscriptions. This page is ready Subscriptions Create subscription Bulk update…" at bounding box center [219, 124] width 439 height 220
drag, startPoint x: 181, startPoint y: 41, endPoint x: 85, endPoint y: 39, distance: 95.7
click at [85, 39] on div "Subscriptions. This page is ready Subscriptions Create subscription Bulk update…" at bounding box center [219, 124] width 439 height 220
paste input "m@hsandson"
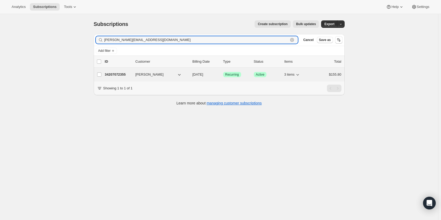
type input "[PERSON_NAME][EMAIL_ADDRESS][DOMAIN_NAME]"
click at [115, 75] on p "34207072355" at bounding box center [118, 74] width 26 height 5
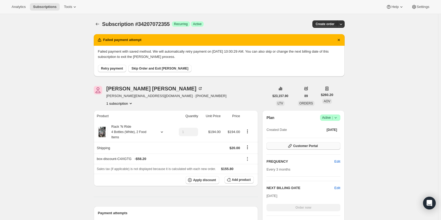
click at [321, 143] on button "Customer Portal" at bounding box center [304, 145] width 74 height 7
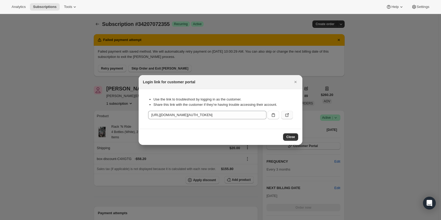
click at [291, 113] on button ":r509:" at bounding box center [288, 115] width 12 height 8
click at [296, 81] on icon "Close" at bounding box center [296, 82] width 2 height 2
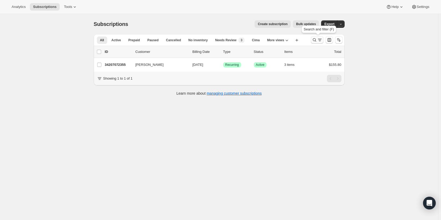
click at [317, 42] on icon "Search and filter results" at bounding box center [314, 39] width 5 height 5
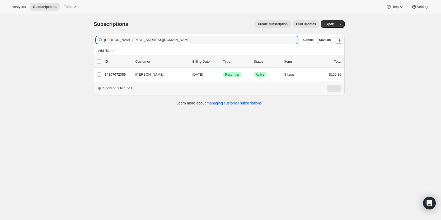
click at [48, 41] on div "Subscriptions. This page is ready Subscriptions Create subscription Bulk update…" at bounding box center [219, 124] width 439 height 220
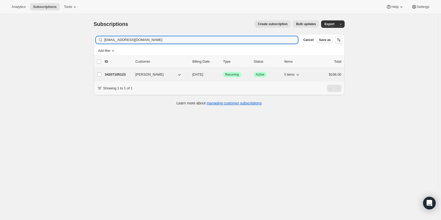
type input "[EMAIL_ADDRESS][DOMAIN_NAME]"
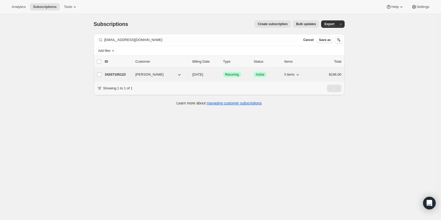
click at [116, 75] on p "34207105123" at bounding box center [118, 74] width 26 height 5
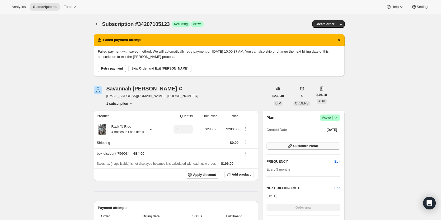
click at [329, 144] on button "Customer Portal" at bounding box center [304, 145] width 74 height 7
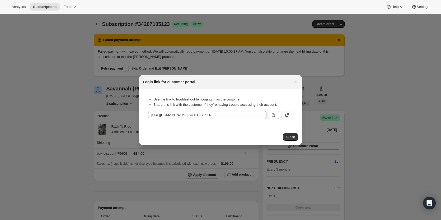
click at [289, 114] on icon ":r557:" at bounding box center [287, 114] width 5 height 5
click at [295, 84] on icon "Close" at bounding box center [295, 81] width 5 height 5
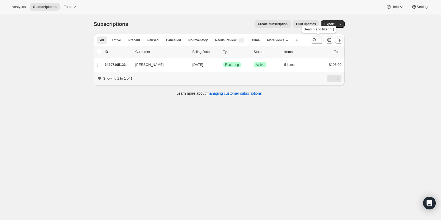
click at [320, 41] on icon "Search and filter results" at bounding box center [319, 39] width 5 height 5
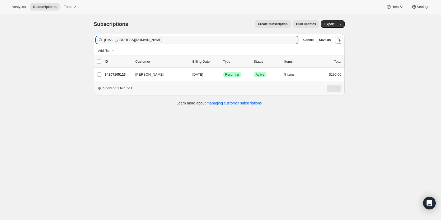
drag, startPoint x: 152, startPoint y: 42, endPoint x: 68, endPoint y: 42, distance: 84.1
click at [68, 42] on div "Subscriptions. This page is ready Subscriptions Create subscription Bulk update…" at bounding box center [219, 124] width 439 height 220
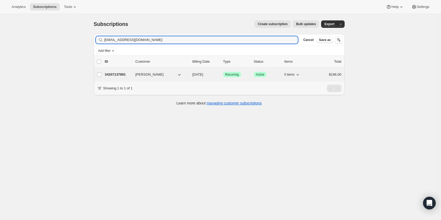
type input "[EMAIL_ADDRESS][DOMAIN_NAME]"
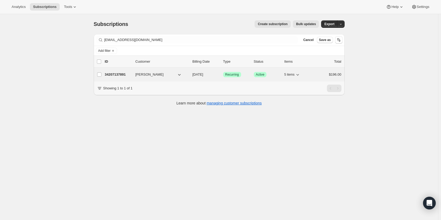
click at [118, 74] on p "34207137891" at bounding box center [118, 74] width 26 height 5
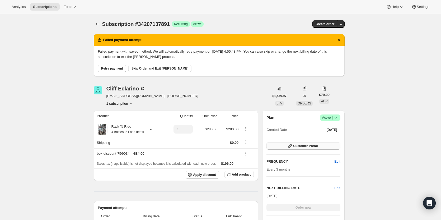
click at [306, 144] on span "Customer Portal" at bounding box center [305, 146] width 25 height 4
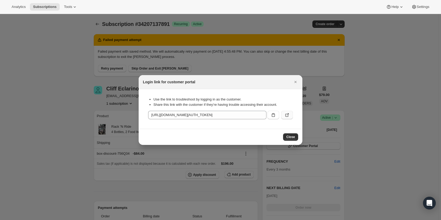
click at [285, 114] on icon ":r5aa:" at bounding box center [287, 114] width 5 height 5
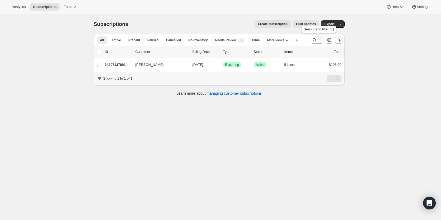
click at [322, 42] on icon "Search and filter results" at bounding box center [319, 39] width 5 height 5
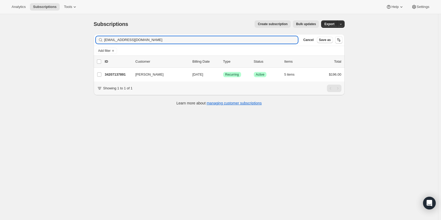
drag, startPoint x: 119, startPoint y: 38, endPoint x: 79, endPoint y: 38, distance: 40.4
click at [79, 38] on div "Subscriptions. This page is ready Subscriptions Create subscription Bulk update…" at bounding box center [219, 124] width 439 height 220
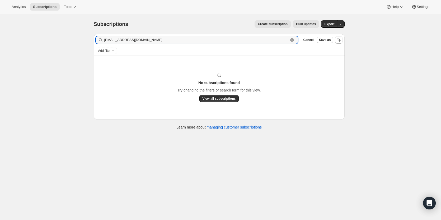
drag, startPoint x: 127, startPoint y: 40, endPoint x: 77, endPoint y: 38, distance: 50.3
click at [77, 38] on div "Subscriptions. This page is ready Subscriptions Create subscription Bulk update…" at bounding box center [219, 124] width 439 height 220
paste input "[PERSON_NAME]"
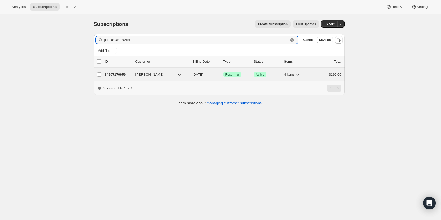
type input "[PERSON_NAME]"
click at [113, 74] on p "34207170659" at bounding box center [118, 74] width 26 height 5
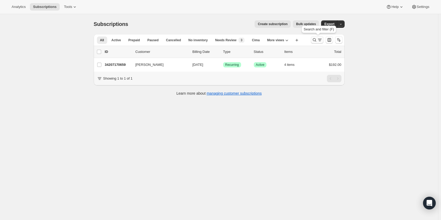
click at [322, 38] on icon "Search and filter results" at bounding box center [319, 39] width 5 height 5
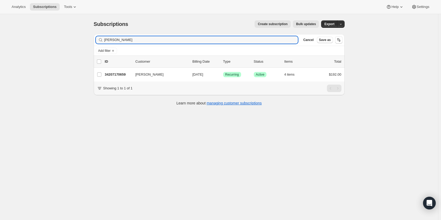
drag, startPoint x: 131, startPoint y: 35, endPoint x: 83, endPoint y: 33, distance: 47.9
click at [83, 33] on div "Subscriptions. This page is ready Subscriptions Create subscription Bulk update…" at bounding box center [219, 124] width 439 height 220
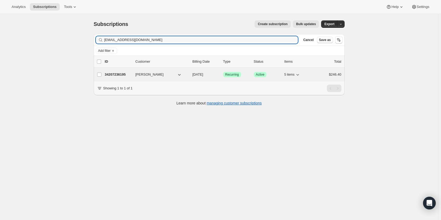
type input "[EMAIL_ADDRESS][DOMAIN_NAME]"
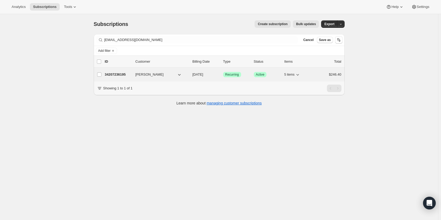
click at [113, 75] on p "34207236195" at bounding box center [118, 74] width 26 height 5
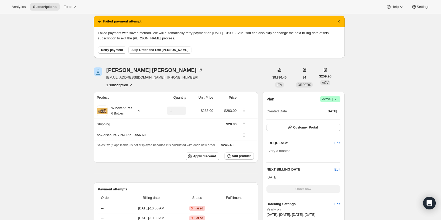
scroll to position [79, 0]
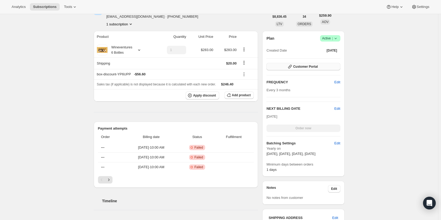
click at [322, 69] on button "Customer Portal" at bounding box center [304, 66] width 74 height 7
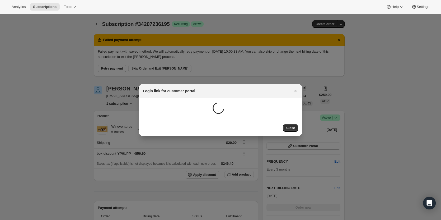
scroll to position [0, 0]
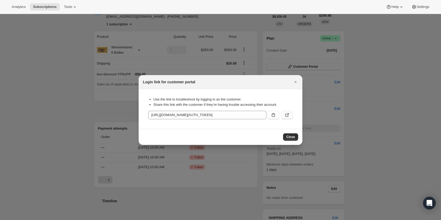
click at [287, 113] on icon ":r5js:" at bounding box center [287, 114] width 5 height 5
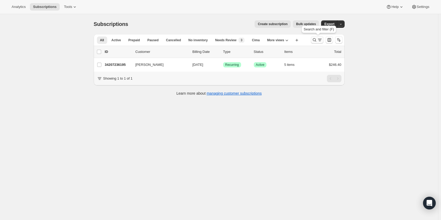
click at [316, 42] on icon "Search and filter results" at bounding box center [314, 39] width 3 height 3
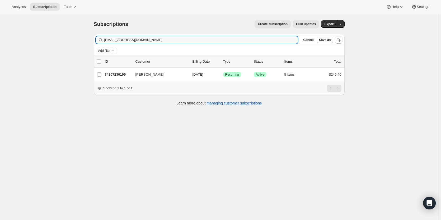
drag, startPoint x: 174, startPoint y: 38, endPoint x: 93, endPoint y: 39, distance: 81.2
click at [98, 38] on div "[EMAIL_ADDRESS][DOMAIN_NAME] Clear" at bounding box center [197, 39] width 202 height 7
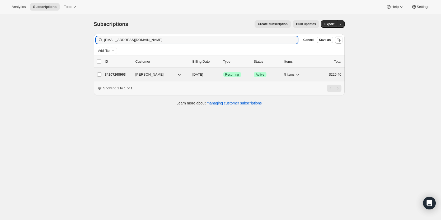
type input "[EMAIL_ADDRESS][DOMAIN_NAME]"
click at [113, 75] on p "34207268963" at bounding box center [118, 74] width 26 height 5
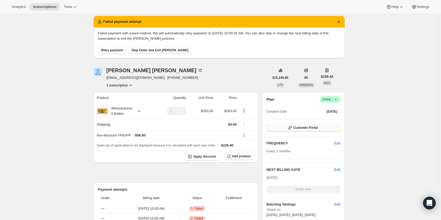
scroll to position [26, 0]
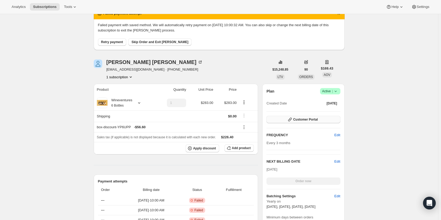
click at [313, 118] on span "Customer Portal" at bounding box center [305, 119] width 25 height 4
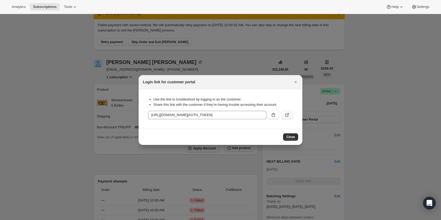
click at [289, 118] on button ":r5oq:" at bounding box center [288, 115] width 12 height 8
click at [291, 135] on button "Close" at bounding box center [290, 136] width 15 height 7
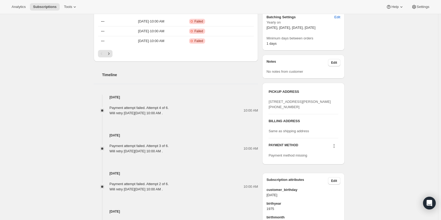
scroll to position [211, 0]
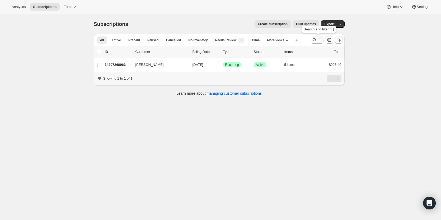
click at [321, 38] on icon "Search and filter results" at bounding box center [319, 39] width 5 height 5
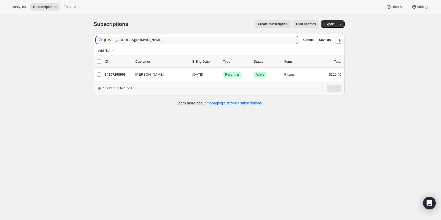
drag, startPoint x: 154, startPoint y: 40, endPoint x: 79, endPoint y: 44, distance: 75.4
click at [63, 40] on div "Subscriptions. This page is ready Subscriptions Create subscription Bulk update…" at bounding box center [219, 124] width 439 height 220
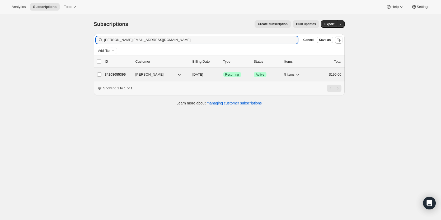
type input "[PERSON_NAME][EMAIL_ADDRESS][DOMAIN_NAME]"
click at [114, 76] on p "34208055395" at bounding box center [118, 74] width 26 height 5
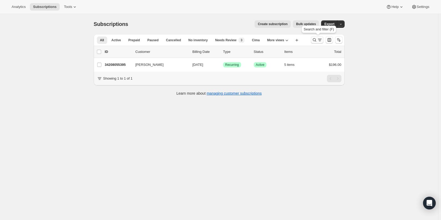
click at [320, 39] on icon "Search and filter results" at bounding box center [319, 39] width 5 height 5
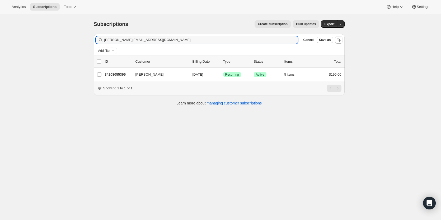
drag, startPoint x: -1, startPoint y: 41, endPoint x: -13, endPoint y: 42, distance: 12.2
click at [0, 42] on html "Analytics Subscriptions Tools Help Settings Skip to content Subscriptions. This…" at bounding box center [220, 110] width 441 height 220
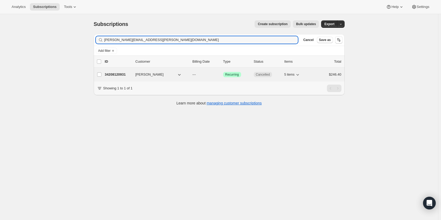
type input "[PERSON_NAME][EMAIL_ADDRESS][PERSON_NAME][DOMAIN_NAME]"
click at [118, 76] on p "34208120931" at bounding box center [118, 74] width 26 height 5
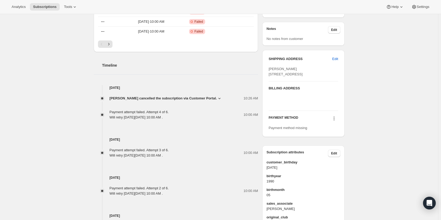
scroll to position [211, 0]
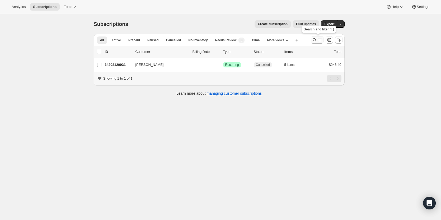
click at [319, 43] on button "Search and filter results" at bounding box center [317, 39] width 13 height 7
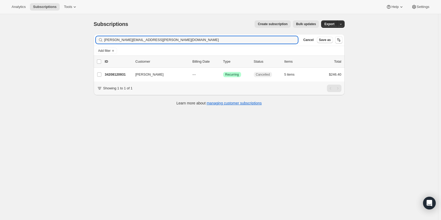
drag, startPoint x: 33, startPoint y: 39, endPoint x: 29, endPoint y: 39, distance: 3.7
click at [29, 39] on div "Subscriptions. This page is ready Subscriptions Create subscription Bulk update…" at bounding box center [219, 124] width 439 height 220
drag, startPoint x: 157, startPoint y: 40, endPoint x: 62, endPoint y: 40, distance: 95.2
click at [62, 40] on div "Subscriptions. This page is ready Subscriptions Create subscription Bulk update…" at bounding box center [219, 124] width 439 height 220
paste input "cabrita.[PERSON_NAME]"
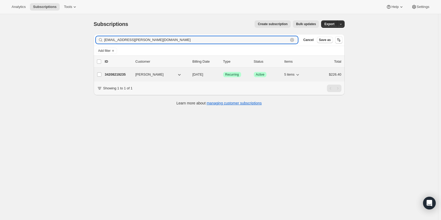
type input "[EMAIL_ADDRESS][PERSON_NAME][DOMAIN_NAME]"
click at [119, 76] on p "34208219235" at bounding box center [118, 74] width 26 height 5
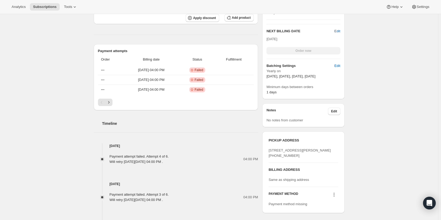
scroll to position [185, 0]
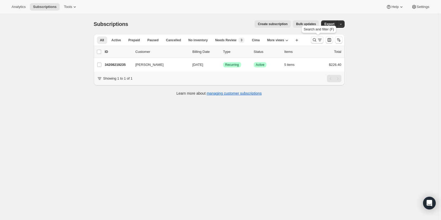
click at [320, 40] on icon "Search and filter results" at bounding box center [319, 39] width 5 height 5
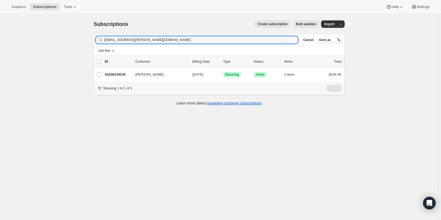
drag, startPoint x: 91, startPoint y: 40, endPoint x: 12, endPoint y: 40, distance: 78.2
click at [12, 40] on div "Subscriptions. This page is ready Subscriptions Create subscription Bulk update…" at bounding box center [219, 124] width 439 height 220
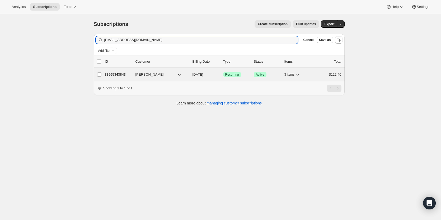
type input "[EMAIL_ADDRESS][DOMAIN_NAME]"
click at [112, 74] on p "33565343843" at bounding box center [118, 74] width 26 height 5
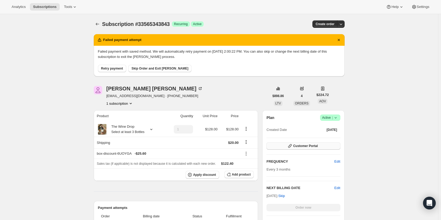
click at [322, 147] on button "Customer Portal" at bounding box center [304, 145] width 74 height 7
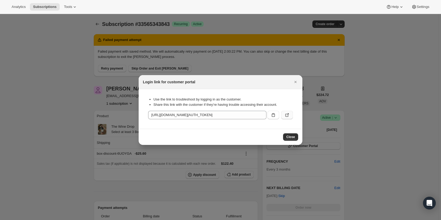
click at [287, 114] on icon ":r6ch:" at bounding box center [287, 115] width 3 height 3
